Goal: Information Seeking & Learning: Learn about a topic

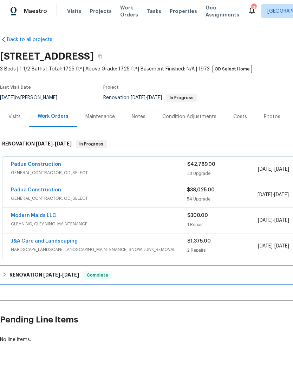
click at [40, 271] on div "RENOVATION [DATE] - [DATE] Complete" at bounding box center [198, 275] width 396 height 17
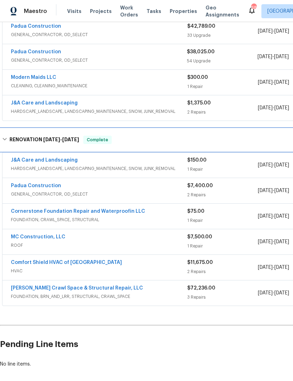
scroll to position [138, 0]
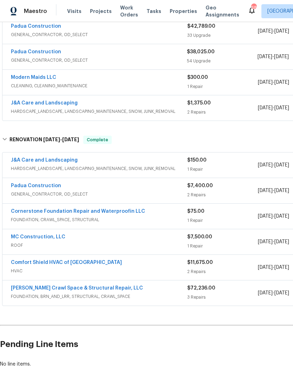
click at [42, 186] on link "Padua Construction" at bounding box center [36, 185] width 50 height 5
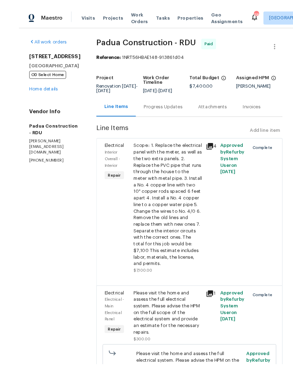
scroll to position [22, 0]
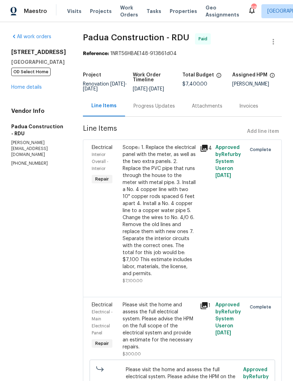
click at [27, 85] on link "Home details" at bounding box center [26, 87] width 31 height 5
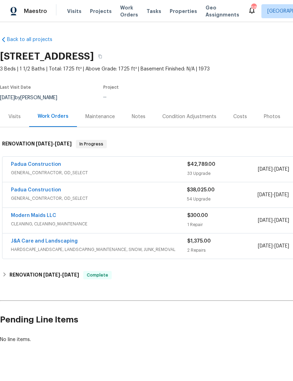
scroll to position [9, 0]
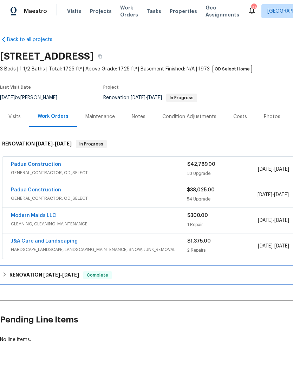
click at [9, 271] on div "RENOVATION 6/12/25 - 9/5/25 Complete" at bounding box center [198, 275] width 392 height 8
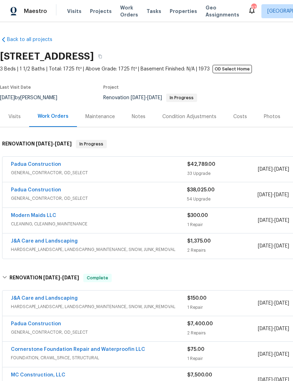
click at [36, 322] on link "Padua Construction" at bounding box center [36, 324] width 50 height 5
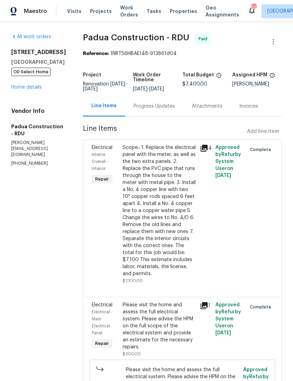
click at [200, 148] on icon at bounding box center [203, 148] width 7 height 7
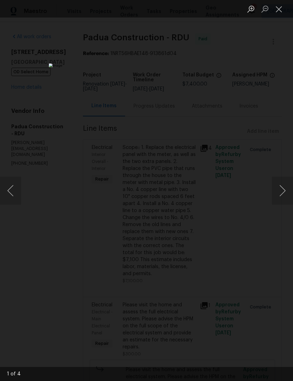
click at [280, 193] on button "Next image" at bounding box center [282, 191] width 21 height 28
click at [281, 196] on button "Next image" at bounding box center [282, 191] width 21 height 28
click at [278, 197] on button "Next image" at bounding box center [282, 191] width 21 height 28
click at [256, 120] on div "Lightbox" at bounding box center [146, 190] width 293 height 381
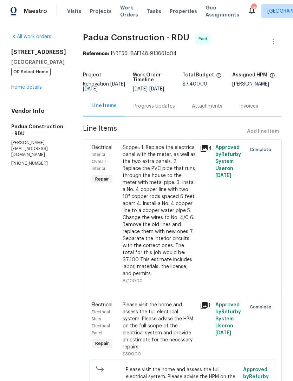
click at [200, 148] on icon at bounding box center [204, 148] width 8 height 8
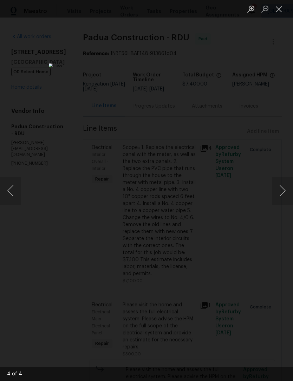
click at [272, 7] on button "Close lightbox" at bounding box center [279, 9] width 14 height 12
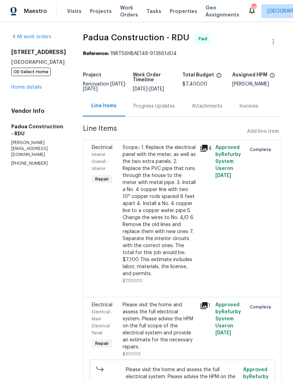
click at [33, 90] on link "Home details" at bounding box center [26, 87] width 31 height 5
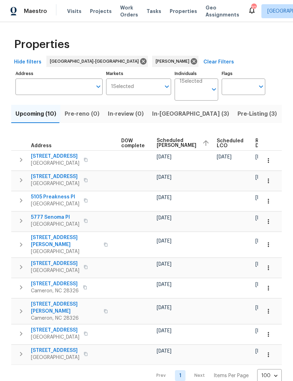
scroll to position [0, 185]
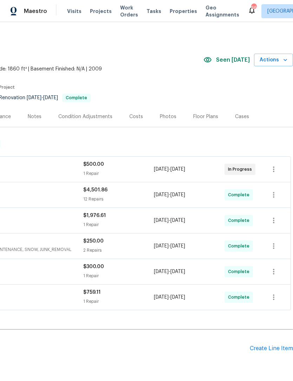
scroll to position [0, 104]
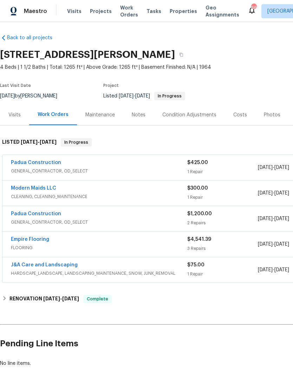
scroll to position [2, 0]
click at [45, 163] on link "Padua Construction" at bounding box center [36, 162] width 50 height 5
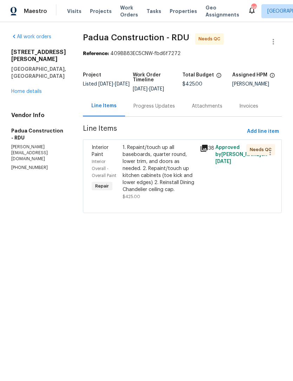
click at [153, 171] on div "1. Repaint/touch up all baseboards, quarter round, lower trim, and doors as nee…" at bounding box center [158, 168] width 73 height 49
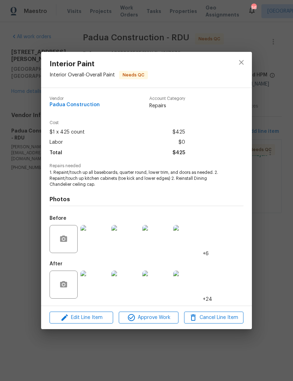
click at [97, 286] on img at bounding box center [94, 285] width 28 height 28
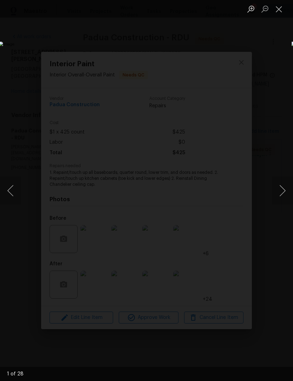
click at [285, 186] on button "Next image" at bounding box center [282, 191] width 21 height 28
click at [281, 189] on button "Next image" at bounding box center [282, 191] width 21 height 28
click at [280, 194] on button "Next image" at bounding box center [282, 191] width 21 height 28
click at [281, 188] on button "Next image" at bounding box center [282, 191] width 21 height 28
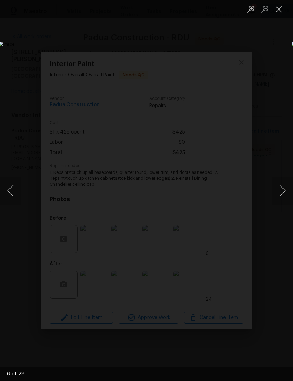
click at [283, 193] on button "Next image" at bounding box center [282, 191] width 21 height 28
click at [284, 194] on button "Next image" at bounding box center [282, 191] width 21 height 28
click at [283, 195] on button "Next image" at bounding box center [282, 191] width 21 height 28
click at [286, 187] on button "Next image" at bounding box center [282, 191] width 21 height 28
click at [282, 195] on button "Next image" at bounding box center [282, 191] width 21 height 28
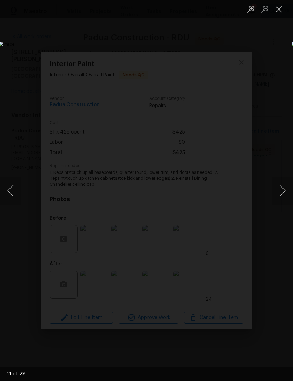
click at [282, 196] on button "Next image" at bounding box center [282, 191] width 21 height 28
click at [281, 199] on button "Next image" at bounding box center [282, 191] width 21 height 28
click at [284, 198] on button "Next image" at bounding box center [282, 191] width 21 height 28
click at [281, 7] on button "Close lightbox" at bounding box center [279, 9] width 14 height 12
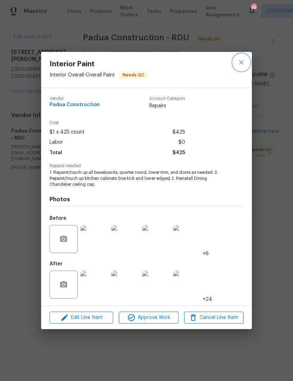
click at [244, 63] on icon "close" at bounding box center [241, 62] width 8 height 8
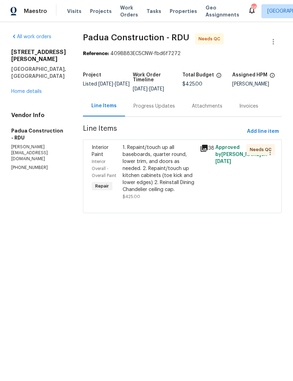
click at [32, 94] on link "Home details" at bounding box center [26, 91] width 31 height 5
